Goal: Information Seeking & Learning: Learn about a topic

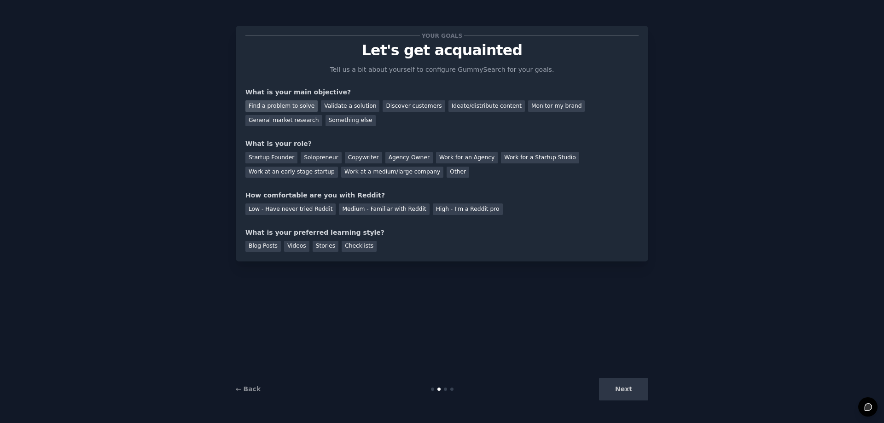
click at [293, 110] on div "Find a problem to solve" at bounding box center [281, 106] width 72 height 12
click at [349, 107] on div "Validate a solution" at bounding box center [350, 106] width 58 height 12
click at [308, 105] on div "Find a problem to solve" at bounding box center [281, 106] width 72 height 12
click at [281, 157] on div "Startup Founder" at bounding box center [271, 158] width 52 height 12
click at [356, 247] on div "Checklists" at bounding box center [359, 247] width 35 height 12
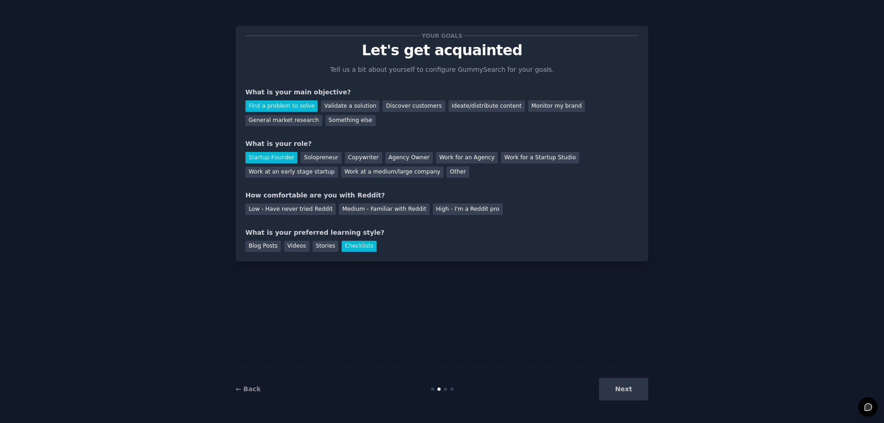
click at [331, 247] on div "Blog Posts Videos Stories Checklists" at bounding box center [441, 245] width 393 height 15
click at [322, 247] on div "Stories" at bounding box center [326, 247] width 26 height 12
click at [347, 247] on div "Checklists" at bounding box center [359, 247] width 35 height 12
click at [622, 383] on div "Next" at bounding box center [580, 389] width 138 height 23
click at [260, 212] on div "Low - Have never tried Reddit" at bounding box center [290, 209] width 90 height 12
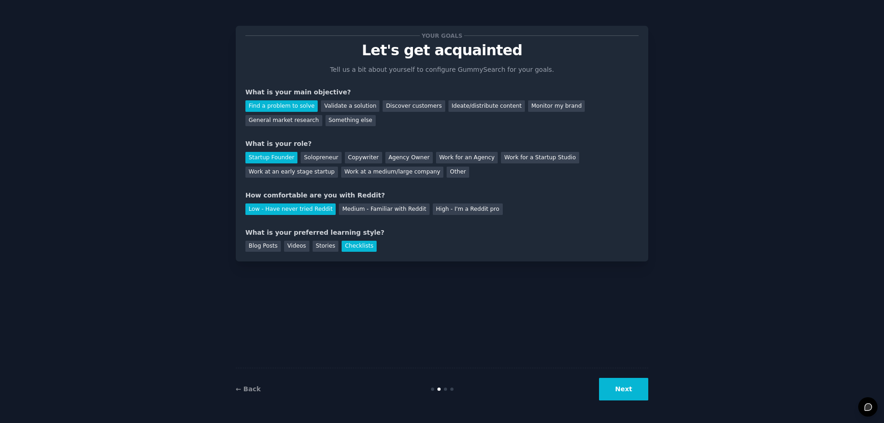
click at [627, 395] on button "Next" at bounding box center [623, 389] width 49 height 23
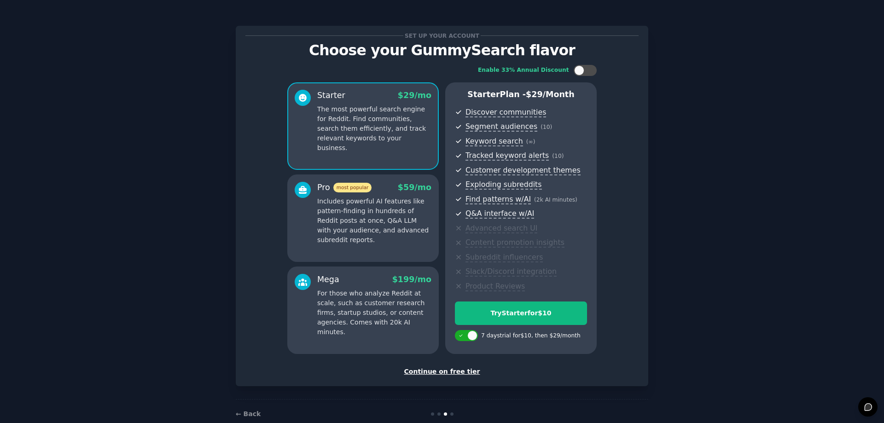
click at [424, 374] on div "Continue on free tier" at bounding box center [441, 372] width 393 height 10
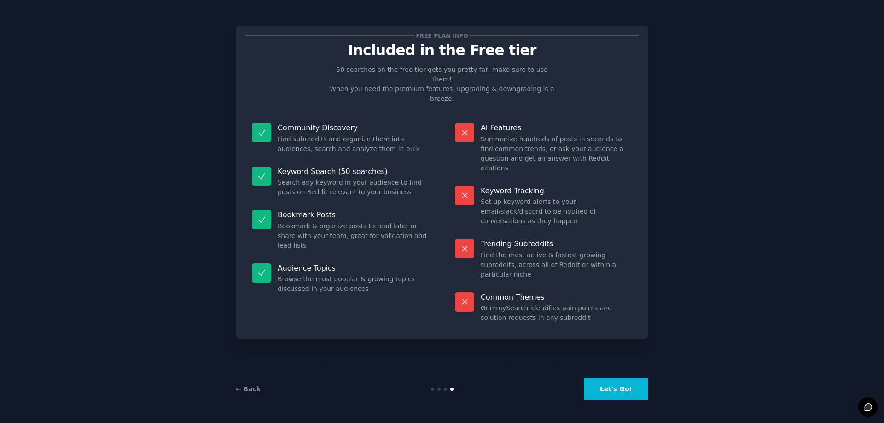
click at [631, 386] on button "Let's Go!" at bounding box center [616, 389] width 64 height 23
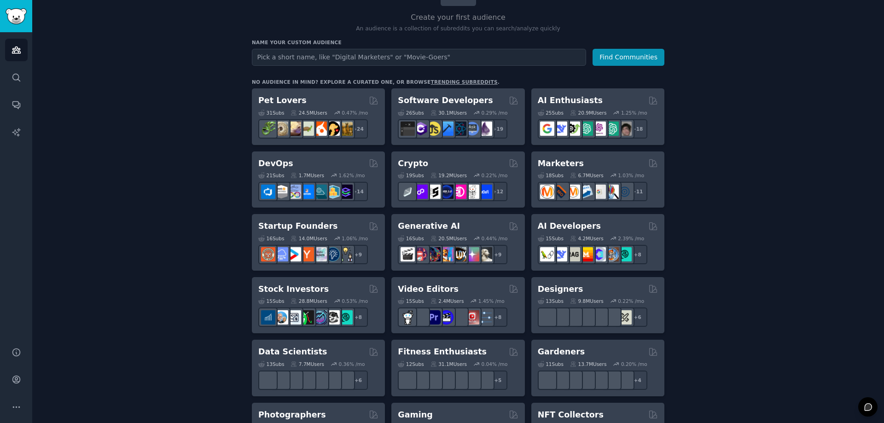
scroll to position [87, 0]
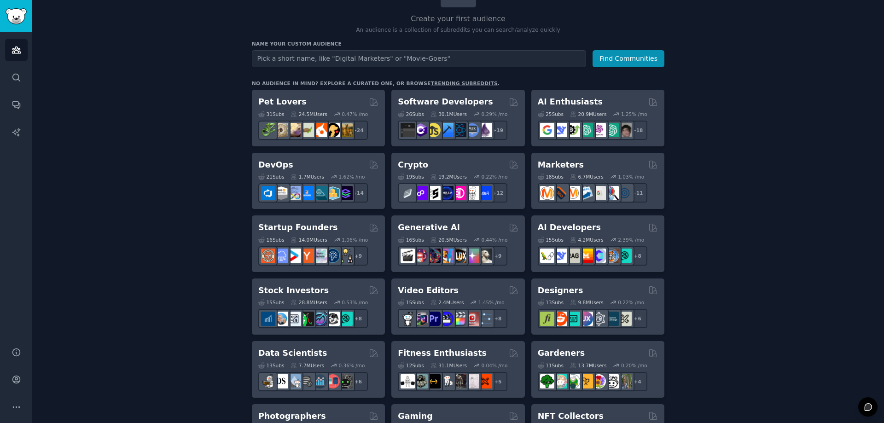
click at [441, 82] on link "trending subreddits" at bounding box center [463, 84] width 67 height 6
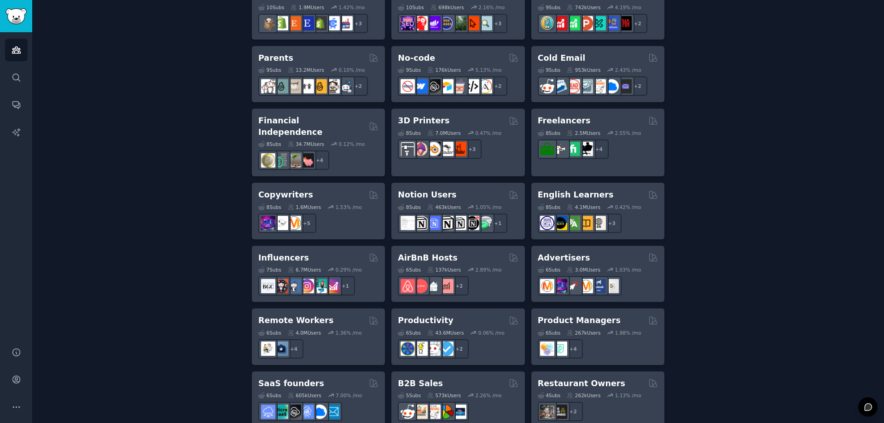
scroll to position [547, 0]
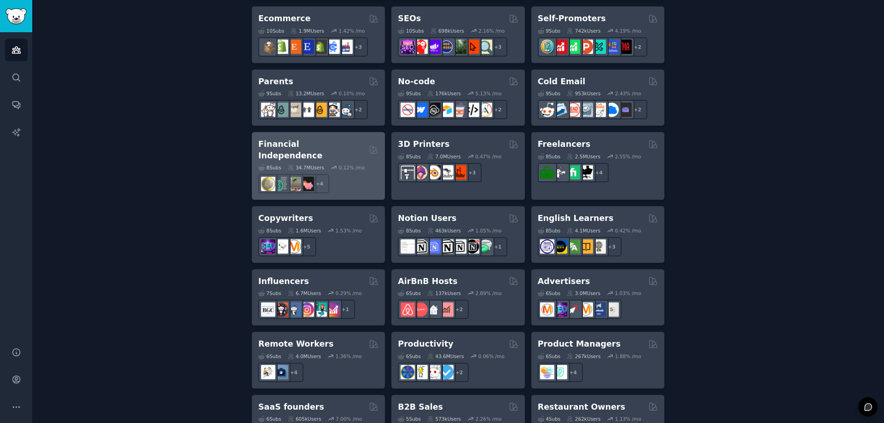
click at [339, 164] on div "0.12 % /mo" at bounding box center [352, 167] width 26 height 6
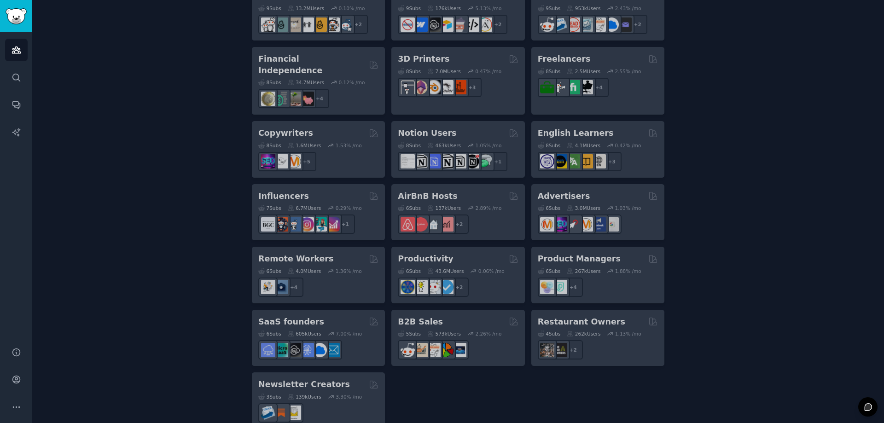
scroll to position [639, 0]
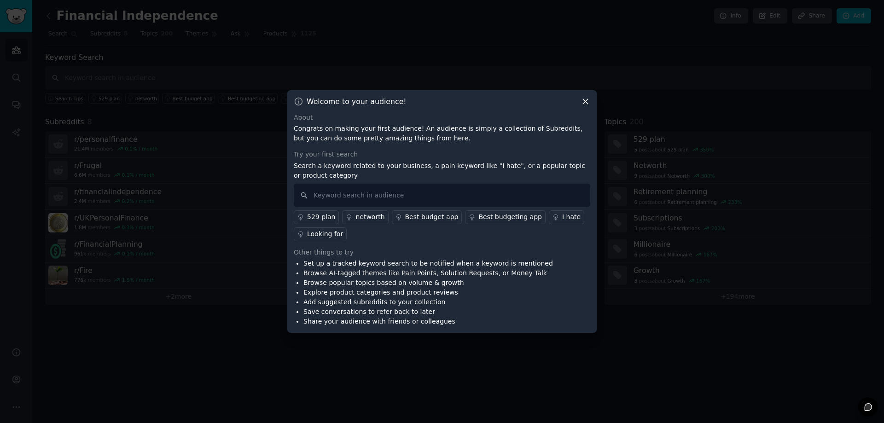
click at [562, 221] on div "I hate" at bounding box center [571, 217] width 18 height 10
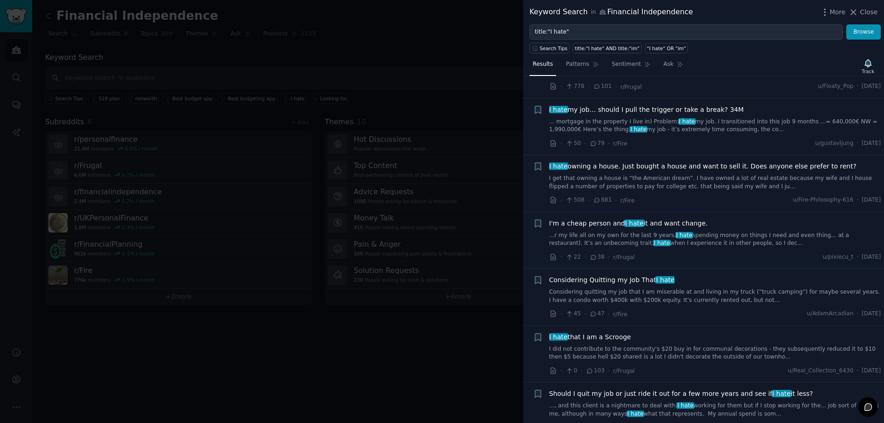
scroll to position [599, 0]
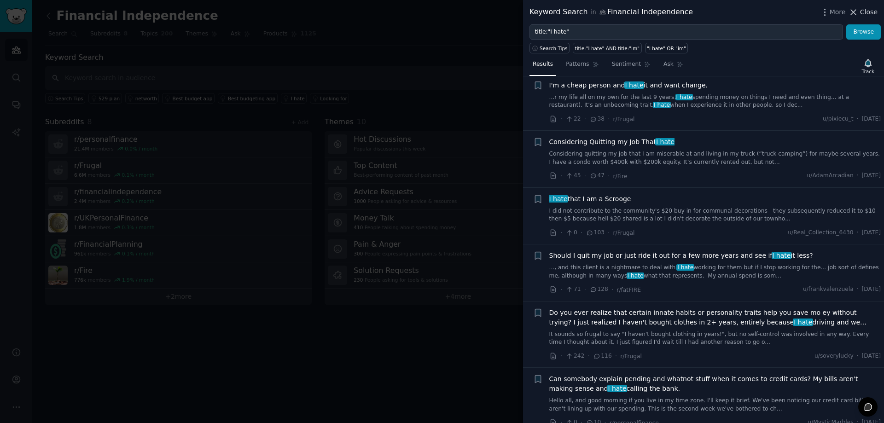
click at [858, 13] on icon at bounding box center [854, 12] width 10 height 10
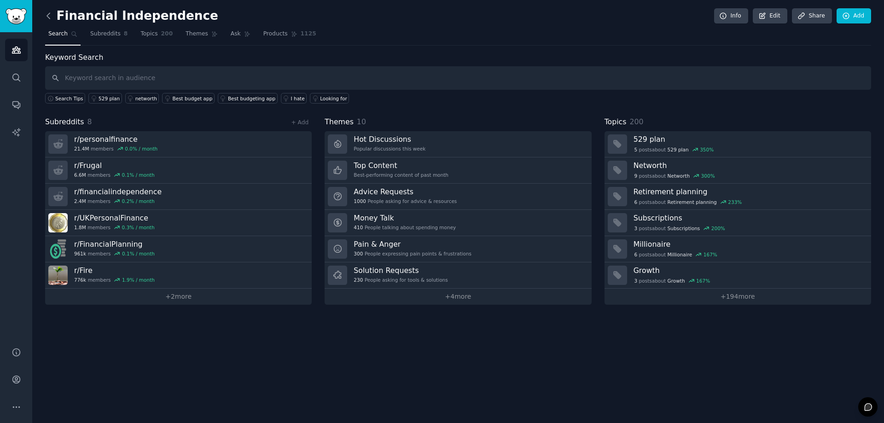
click at [50, 16] on icon at bounding box center [49, 16] width 10 height 10
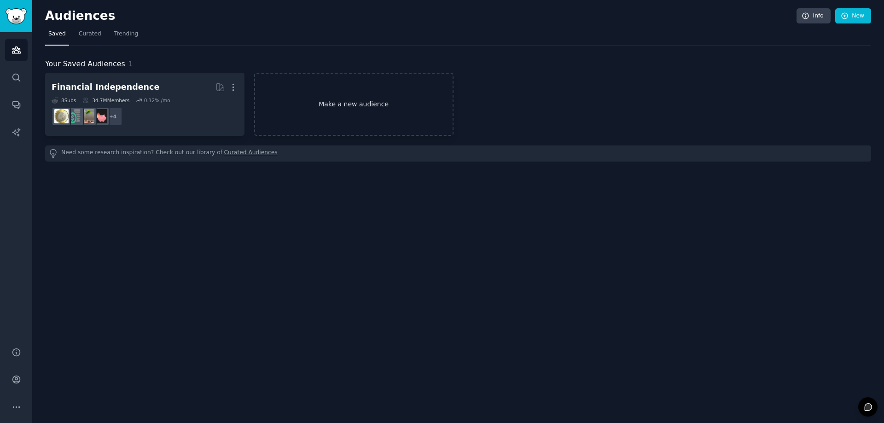
click at [338, 116] on link "Make a new audience" at bounding box center [353, 104] width 199 height 63
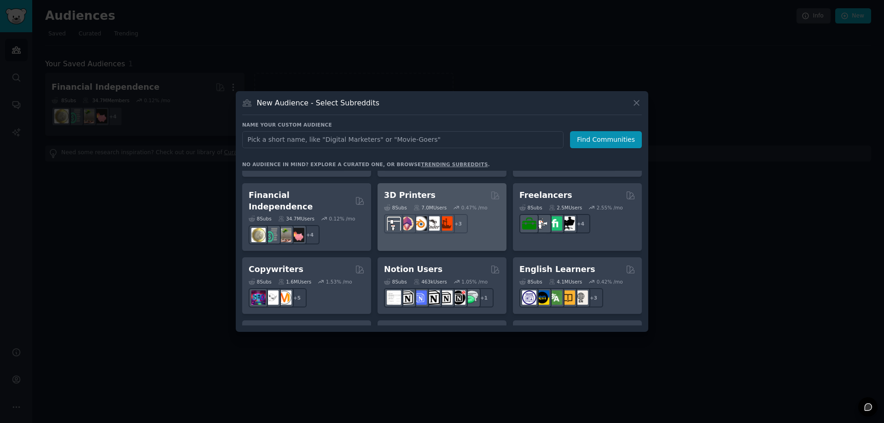
scroll to position [506, 0]
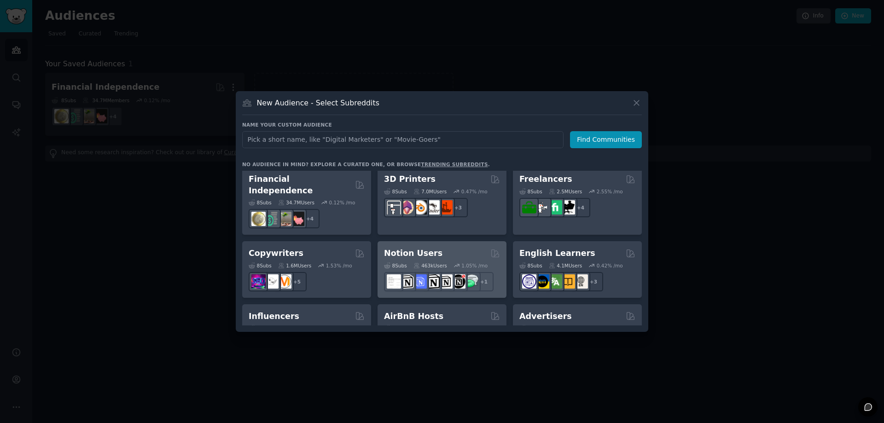
click at [446, 248] on div "Notion Users" at bounding box center [442, 254] width 116 height 12
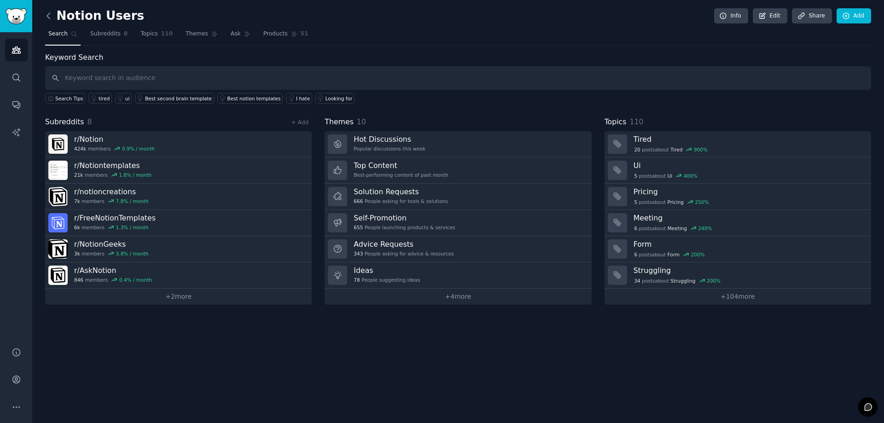
click at [50, 14] on icon at bounding box center [49, 16] width 10 height 10
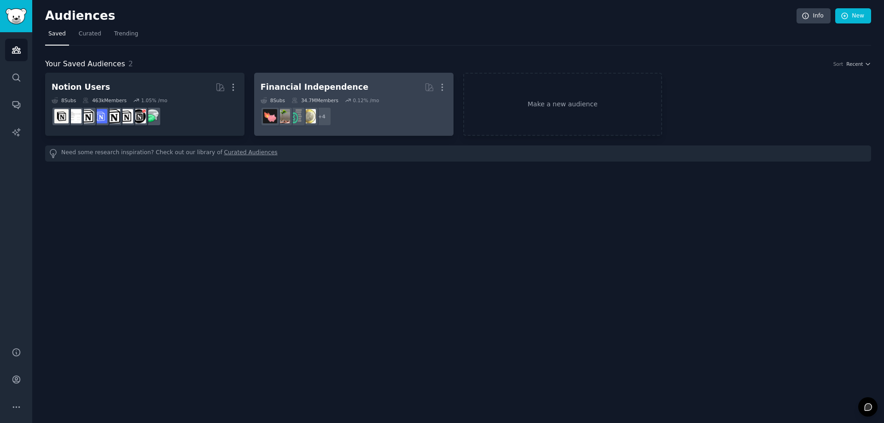
click at [380, 118] on dd "r/UKPersonalFinance + 4" at bounding box center [354, 117] width 186 height 26
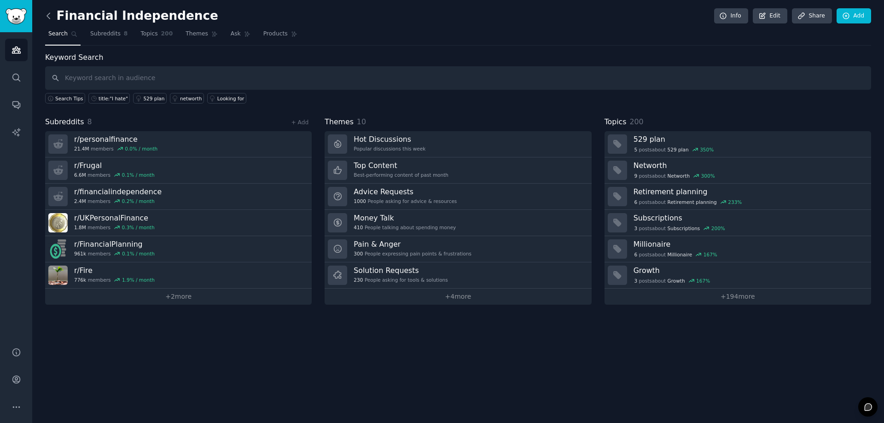
click at [50, 18] on icon at bounding box center [49, 16] width 10 height 10
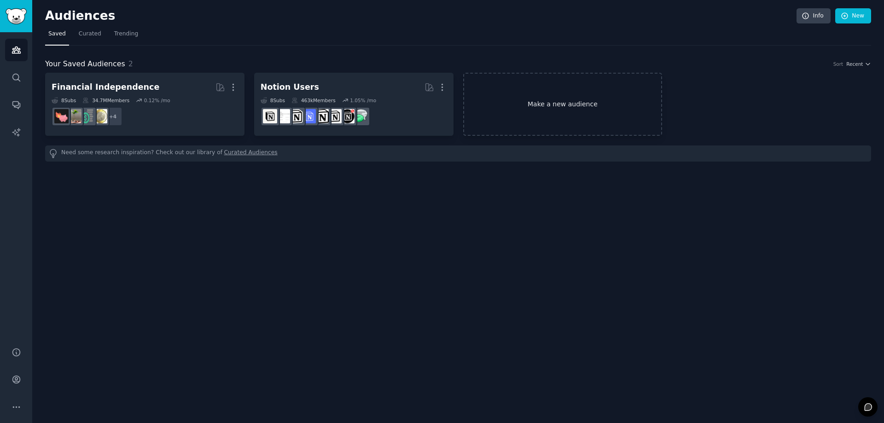
click at [556, 115] on link "Make a new audience" at bounding box center [562, 104] width 199 height 63
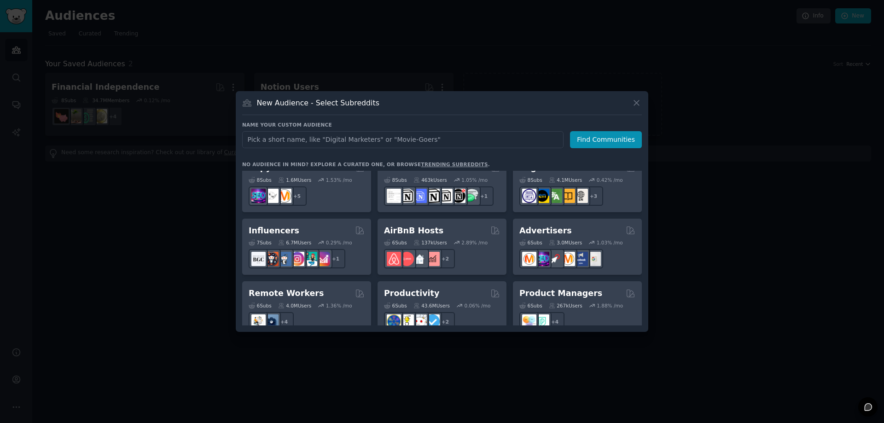
scroll to position [599, 0]
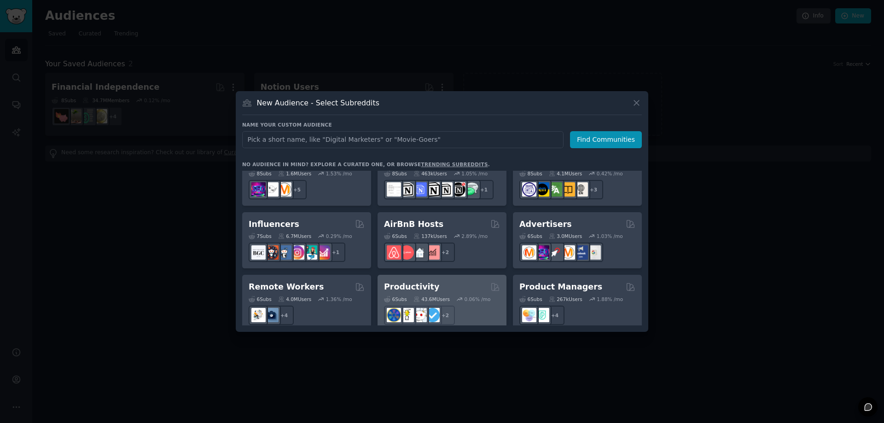
click at [462, 281] on div "Productivity" at bounding box center [442, 287] width 116 height 12
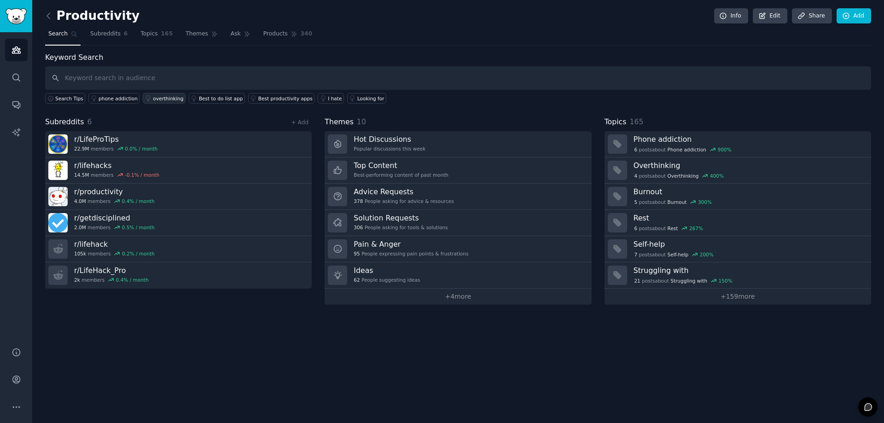
click at [159, 98] on div "overthinking" at bounding box center [168, 98] width 30 height 6
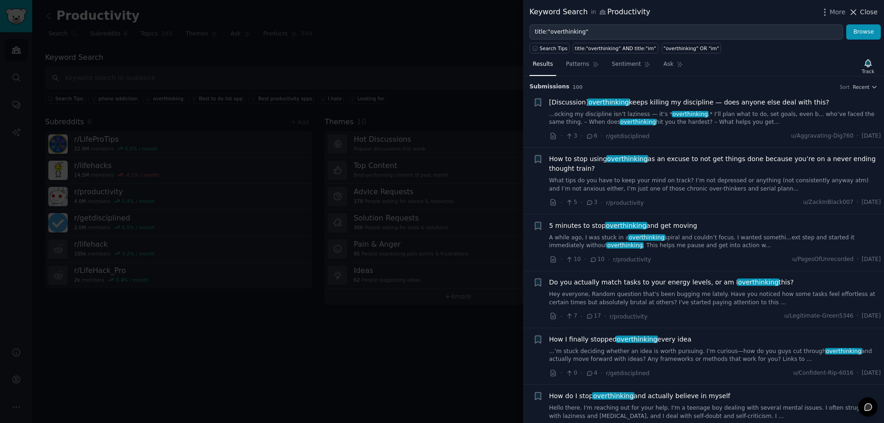
click at [856, 11] on icon at bounding box center [854, 12] width 10 height 10
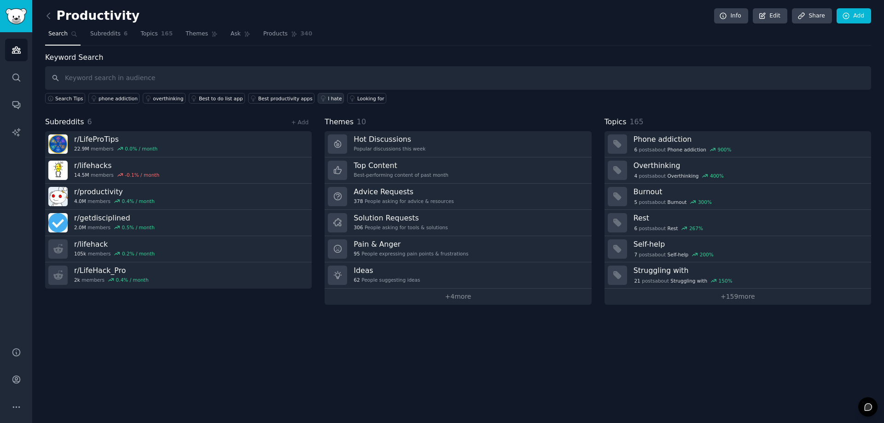
click at [328, 96] on div "I hate" at bounding box center [335, 98] width 14 height 6
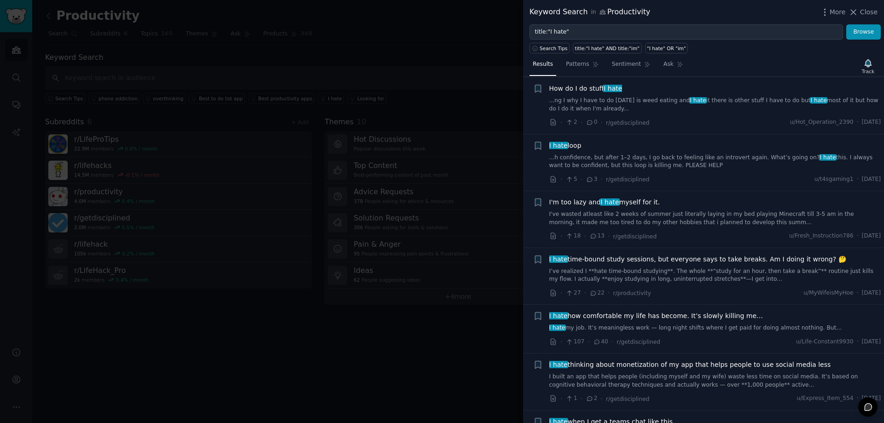
scroll to position [414, 0]
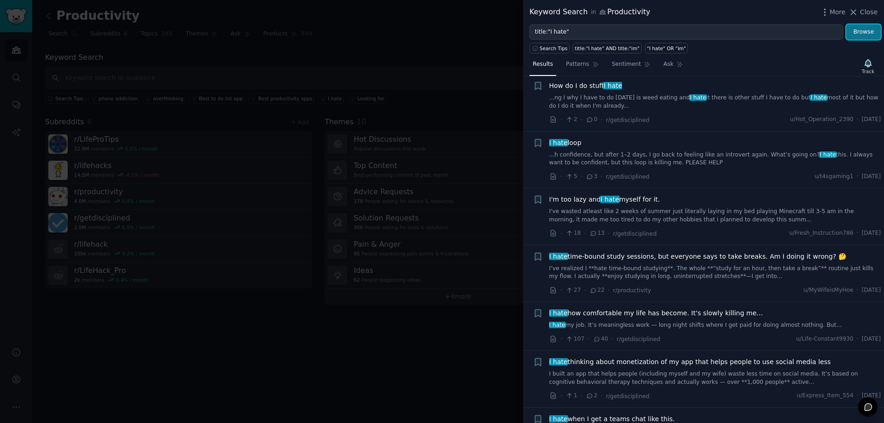
click at [872, 36] on button "Browse" at bounding box center [863, 32] width 35 height 16
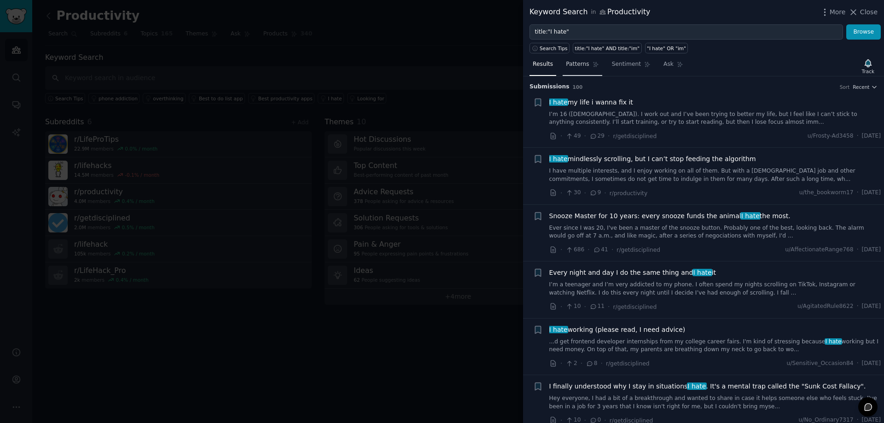
click at [568, 68] on span "Patterns" at bounding box center [577, 64] width 23 height 8
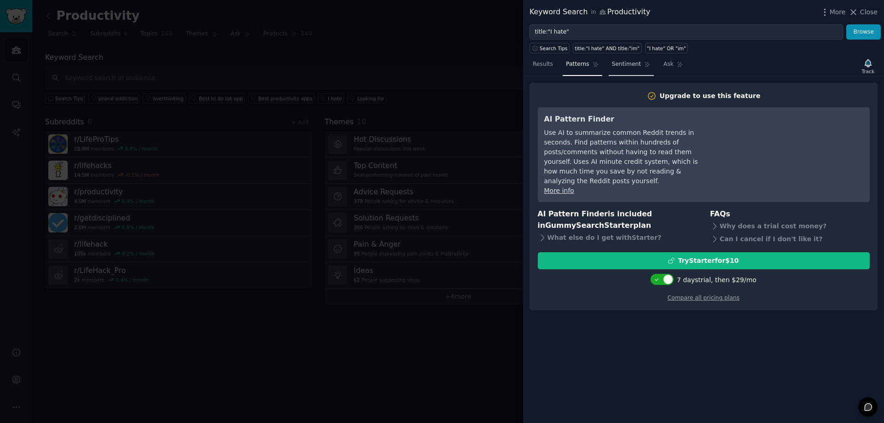
click at [622, 66] on span "Sentiment" at bounding box center [626, 64] width 29 height 8
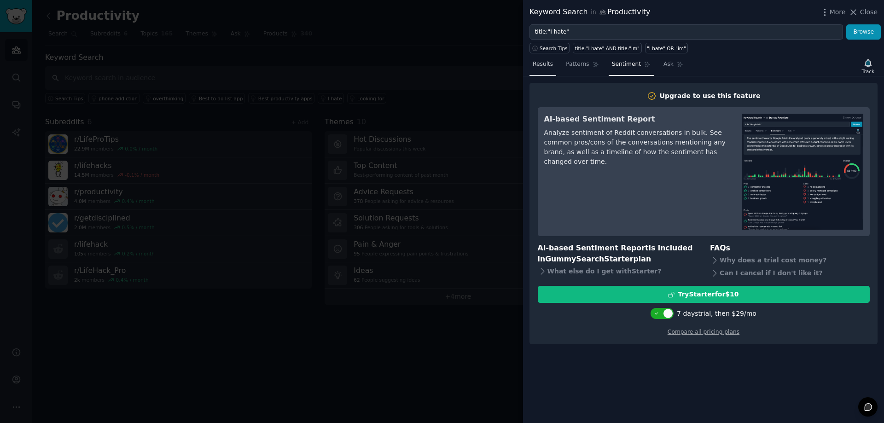
click at [541, 62] on span "Results" at bounding box center [543, 64] width 20 height 8
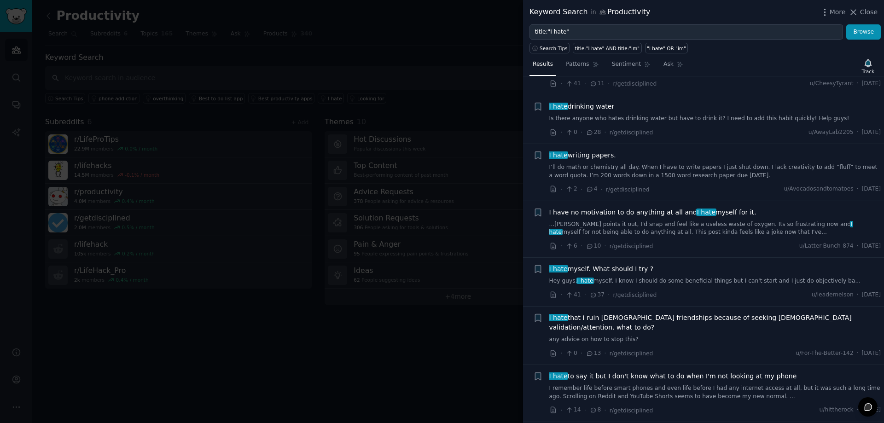
scroll to position [1289, 0]
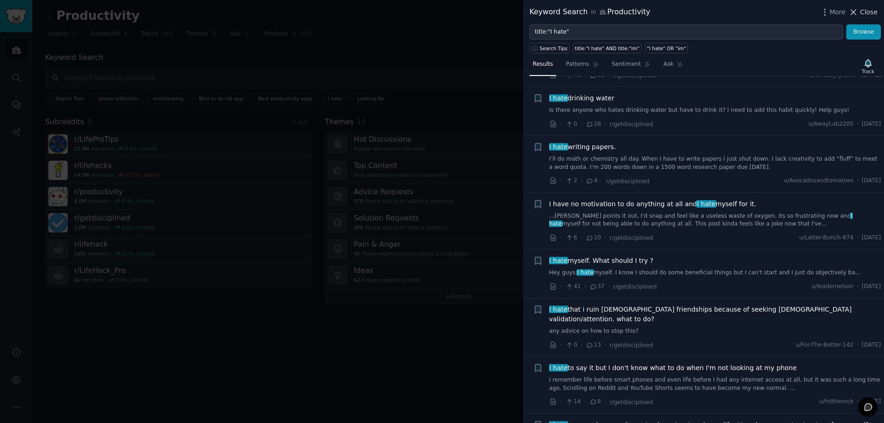
click at [867, 7] on span "Close" at bounding box center [868, 12] width 17 height 10
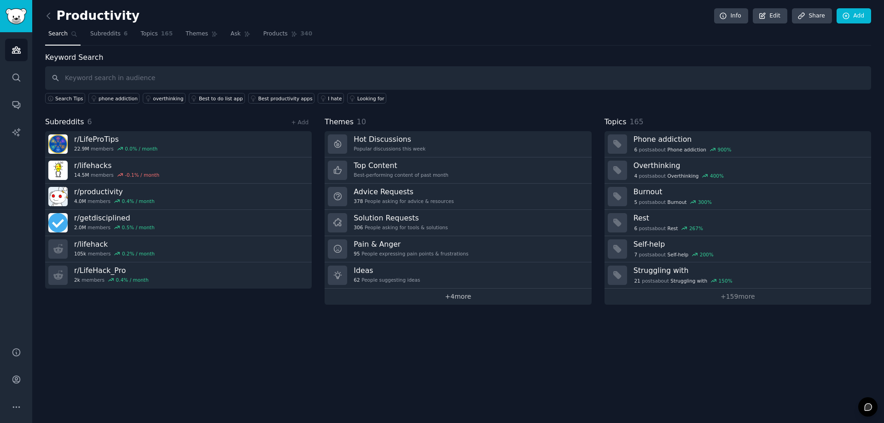
click at [469, 299] on link "+ 4 more" at bounding box center [458, 297] width 267 height 16
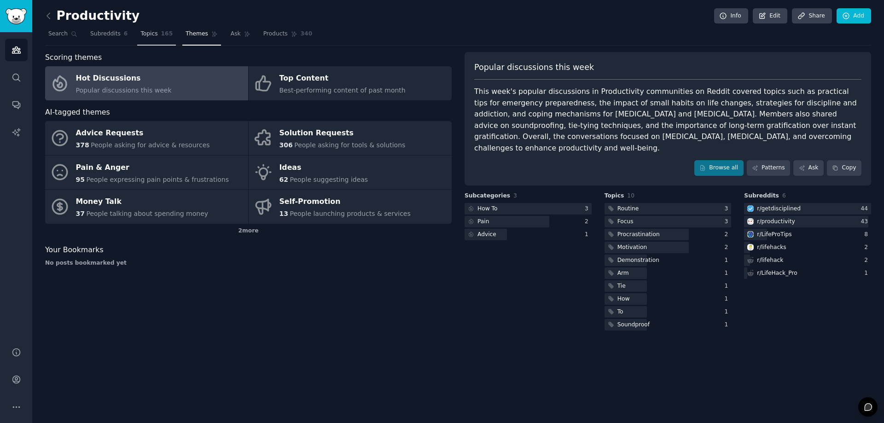
click at [160, 39] on link "Topics 165" at bounding box center [156, 36] width 39 height 19
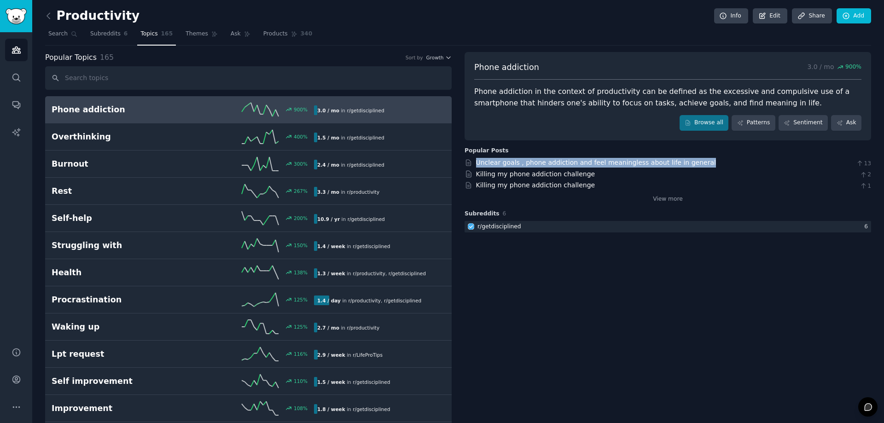
drag, startPoint x: 706, startPoint y: 160, endPoint x: 466, endPoint y: 163, distance: 239.4
click at [467, 164] on div "Unclear goals , phone addiction and feel meaningless about life in general 13" at bounding box center [668, 163] width 407 height 10
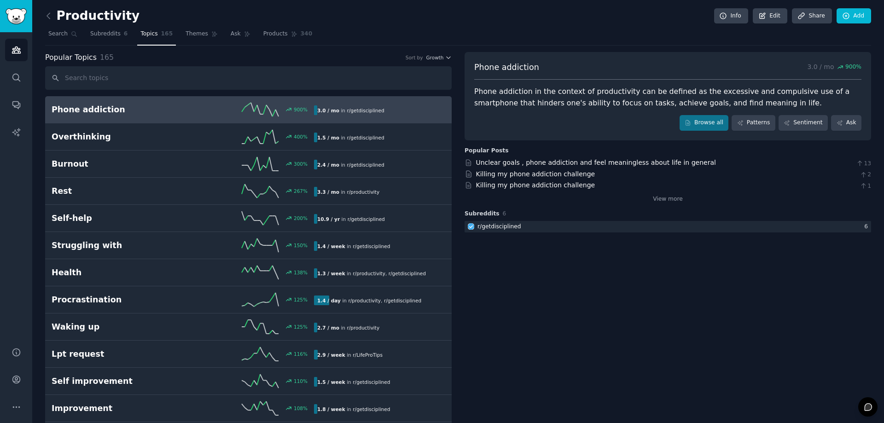
click at [445, 28] on nav "Search Subreddits 6 Topics 165 Themes Ask Products 340" at bounding box center [458, 36] width 826 height 19
